Goal: Task Accomplishment & Management: Manage account settings

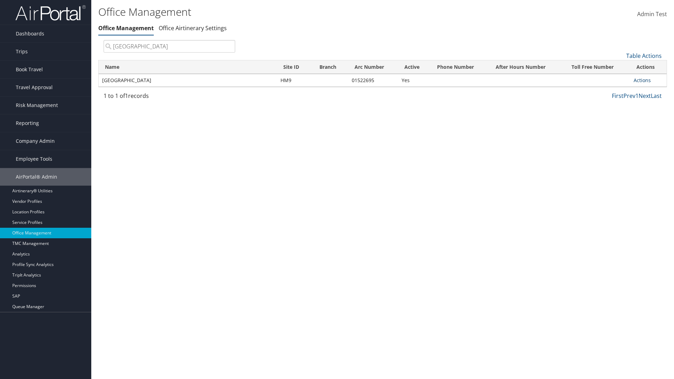
type input "[GEOGRAPHIC_DATA]"
click at [643, 80] on link "Actions" at bounding box center [642, 80] width 17 height 7
click at [619, 90] on link "View Travel Agents" at bounding box center [619, 91] width 59 height 12
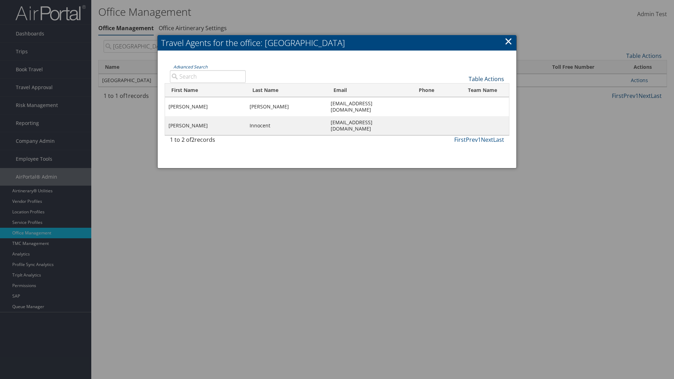
click at [487, 79] on link "Table Actions" at bounding box center [486, 79] width 35 height 8
click at [463, 90] on link "Column Visibility" at bounding box center [463, 90] width 92 height 12
click at [463, 90] on link "First Name" at bounding box center [463, 91] width 92 height 12
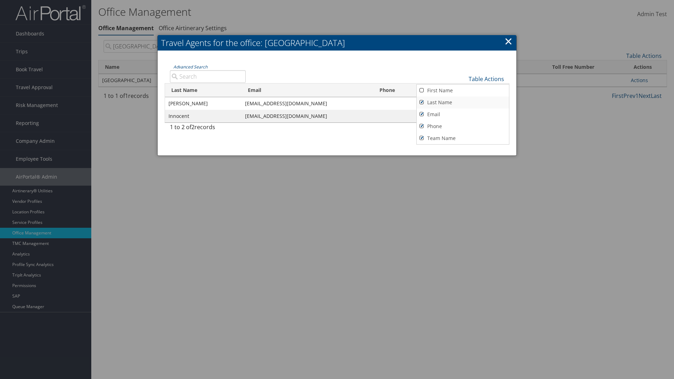
click at [463, 102] on link "Last Name" at bounding box center [463, 103] width 92 height 12
click at [463, 114] on link "Email" at bounding box center [463, 115] width 92 height 12
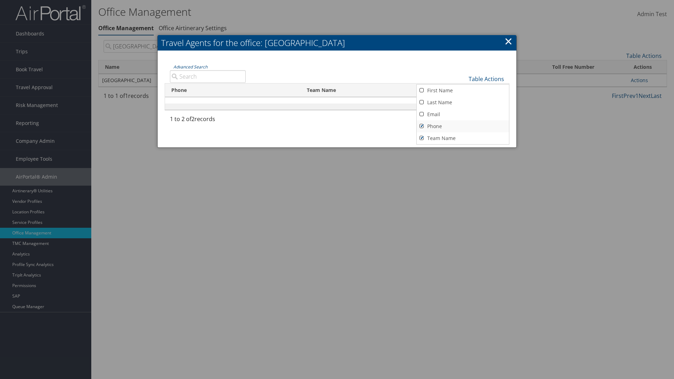
click at [463, 126] on link "Phone" at bounding box center [463, 126] width 92 height 12
click at [463, 138] on link "Team Name" at bounding box center [463, 138] width 92 height 12
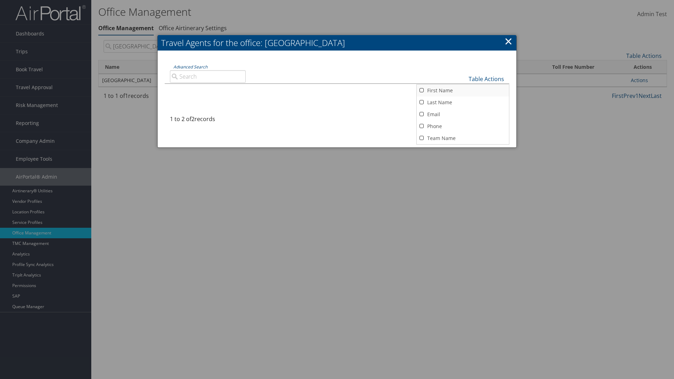
click at [463, 90] on link "First Name" at bounding box center [463, 91] width 92 height 12
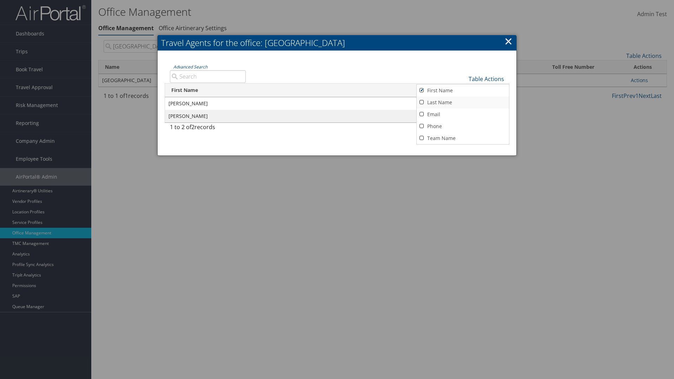
click at [463, 102] on link "Last Name" at bounding box center [463, 103] width 92 height 12
click at [463, 114] on link "Email" at bounding box center [463, 115] width 92 height 12
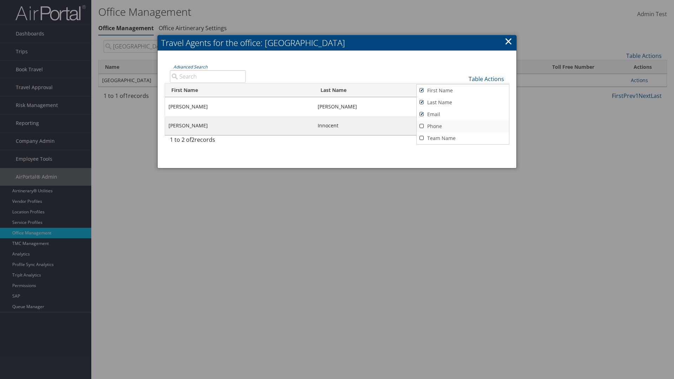
click at [463, 126] on link "Phone" at bounding box center [463, 126] width 92 height 12
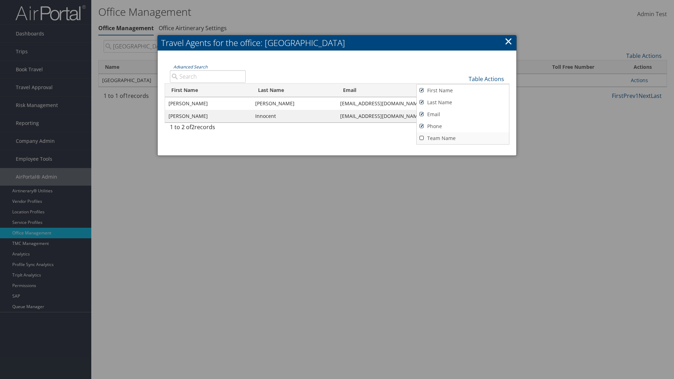
click at [463, 138] on link "Team Name" at bounding box center [463, 138] width 92 height 12
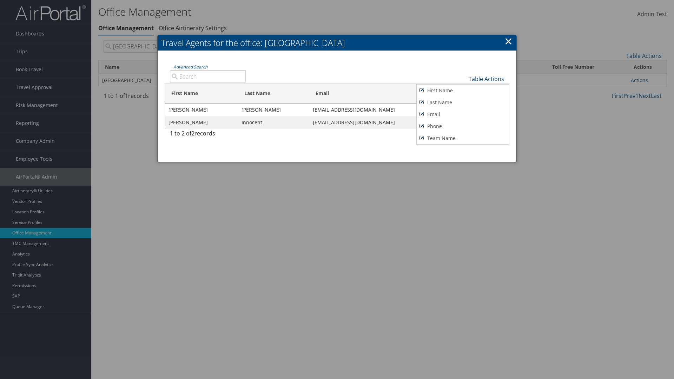
click at [487, 79] on link "Table Actions" at bounding box center [486, 79] width 35 height 8
click at [463, 103] on link "Page Length" at bounding box center [463, 103] width 92 height 12
click at [463, 103] on link "25" at bounding box center [463, 103] width 92 height 12
click at [487, 79] on link "Table Actions" at bounding box center [486, 79] width 35 height 8
click at [463, 102] on link "Page Length" at bounding box center [463, 102] width 92 height 12
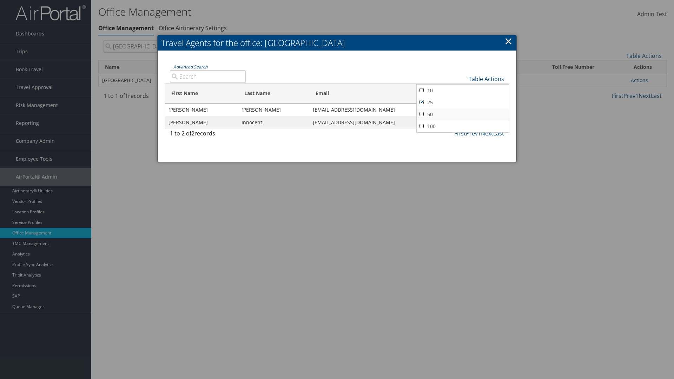
click at [463, 114] on link "50" at bounding box center [463, 115] width 92 height 12
